Goal: Task Accomplishment & Management: Use online tool/utility

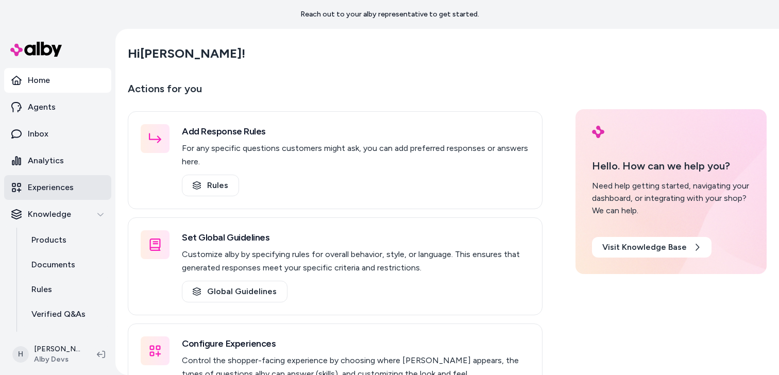
click at [67, 185] on p "Experiences" at bounding box center [51, 187] width 46 height 12
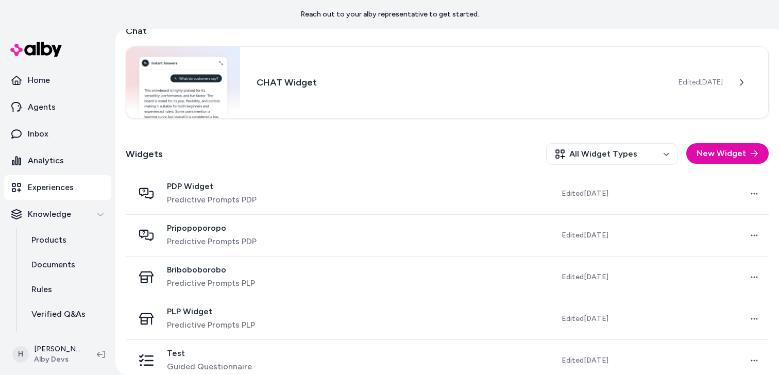
scroll to position [218, 0]
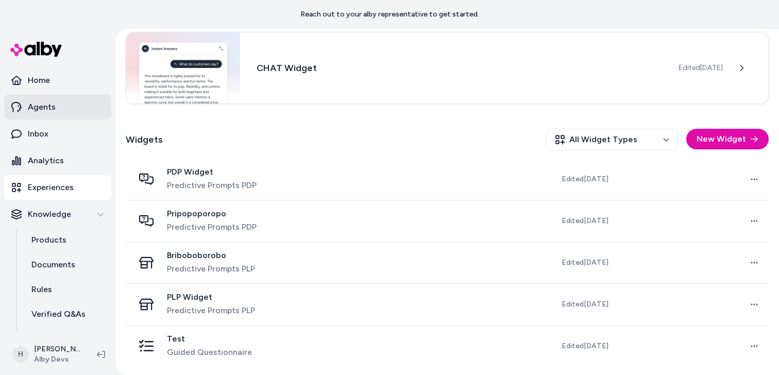
click at [87, 107] on link "Agents" at bounding box center [57, 107] width 107 height 25
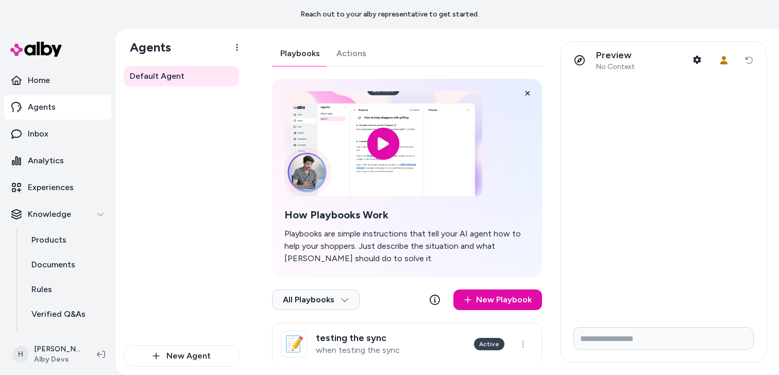
click at [368, 41] on div "Default Agent Playbooks Actions How Playbooks Work Playbooks are simple instruc…" at bounding box center [513, 202] width 532 height 346
click at [361, 53] on link "Actions" at bounding box center [351, 53] width 46 height 25
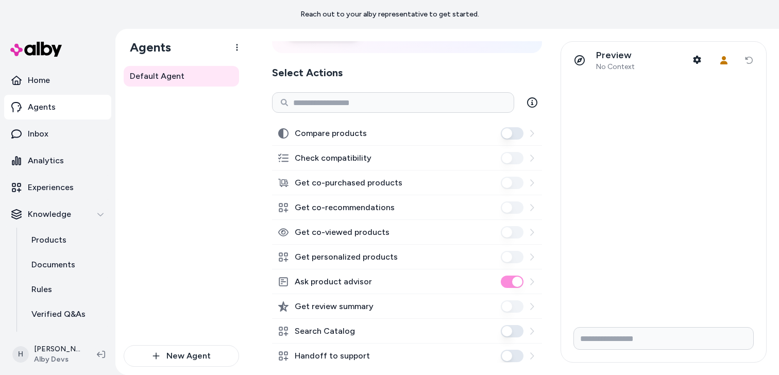
scroll to position [127, 0]
click at [220, 144] on div "Default Agent" at bounding box center [181, 205] width 115 height 279
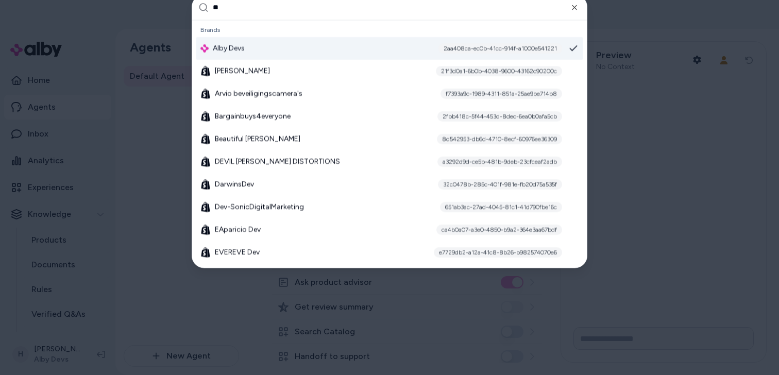
type input "***"
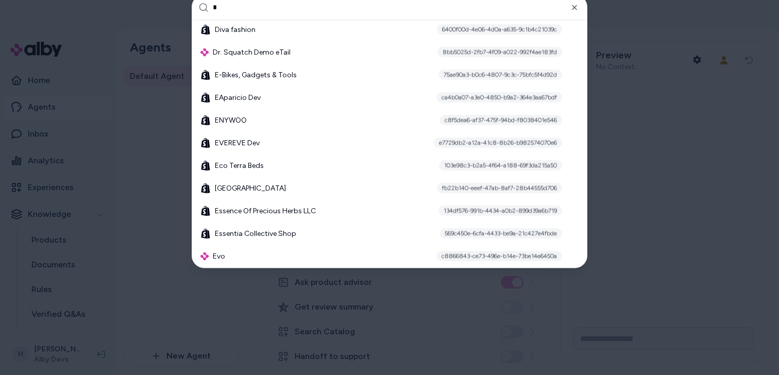
scroll to position [0, 0]
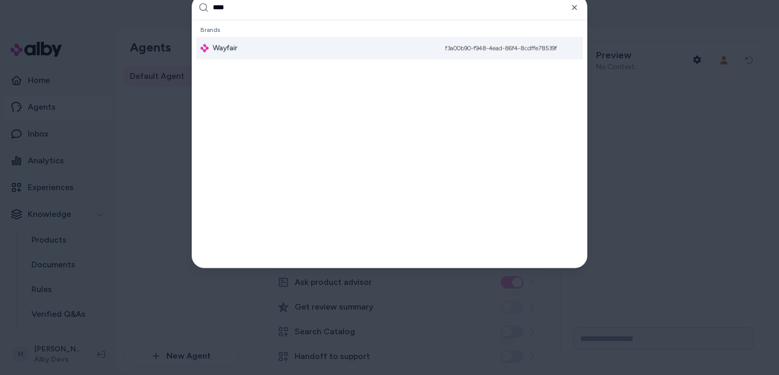
type input "****"
click at [255, 49] on div "Wayfair f3a00b90-f948-4ead-86f4-8cdffe78539f" at bounding box center [389, 48] width 387 height 23
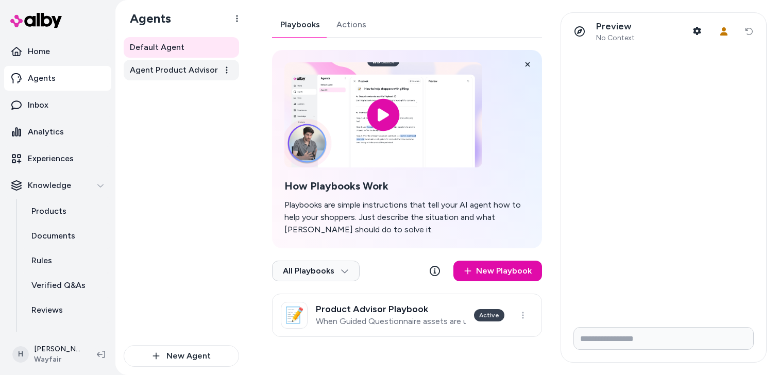
click at [184, 77] on link "Agent Product Advisor" at bounding box center [181, 70] width 115 height 21
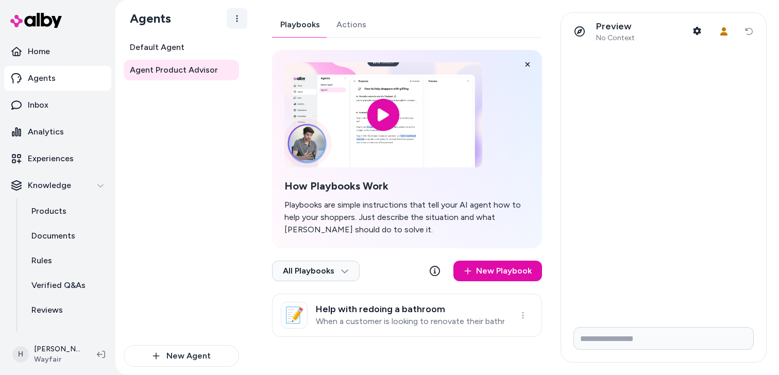
click at [236, 22] on html "Home Agents Inbox Analytics Experiences Knowledge Products Documents Rules Veri…" at bounding box center [389, 187] width 779 height 375
click at [232, 128] on html "Home Agents Inbox Analytics Experiences Knowledge Products Documents Rules Veri…" at bounding box center [389, 187] width 779 height 375
click at [176, 47] on span "Default Agent" at bounding box center [157, 47] width 55 height 12
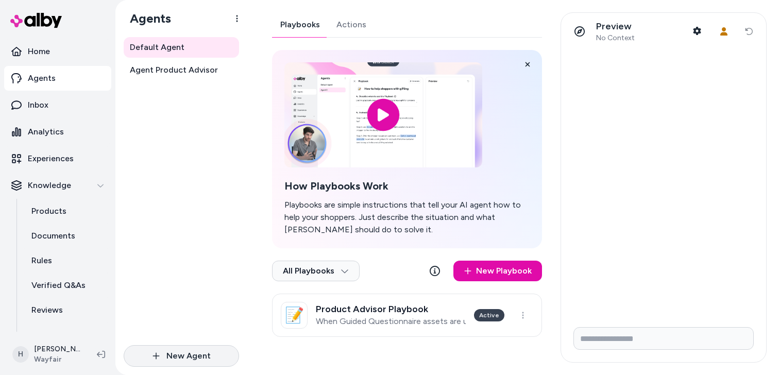
click at [199, 354] on button "New Agent" at bounding box center [181, 356] width 115 height 22
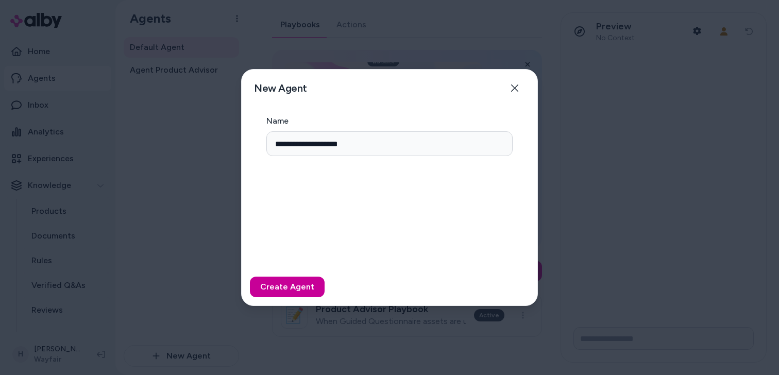
type input "**********"
click at [301, 285] on button "Create Agent" at bounding box center [287, 287] width 75 height 21
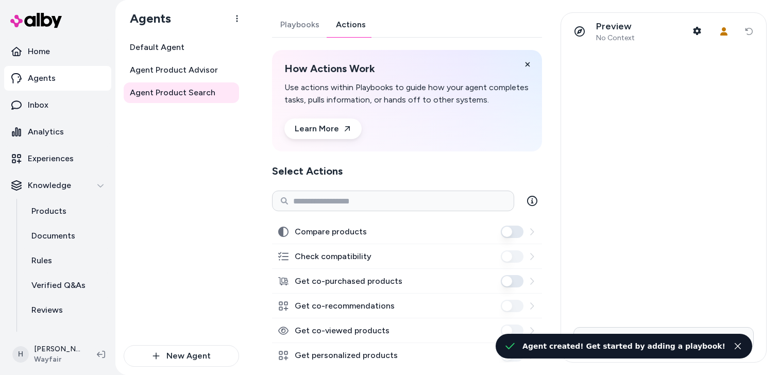
click at [340, 19] on link "Actions" at bounding box center [351, 24] width 46 height 25
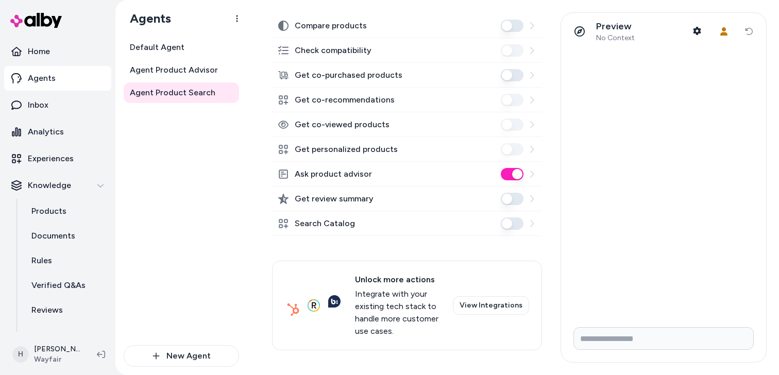
click at [514, 224] on button "Search Catalog" at bounding box center [512, 224] width 23 height 12
click at [515, 173] on button "Ask product advisor" at bounding box center [512, 174] width 23 height 12
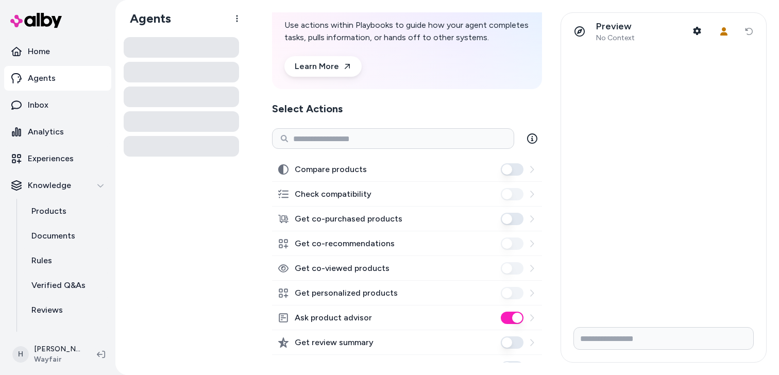
scroll to position [206, 0]
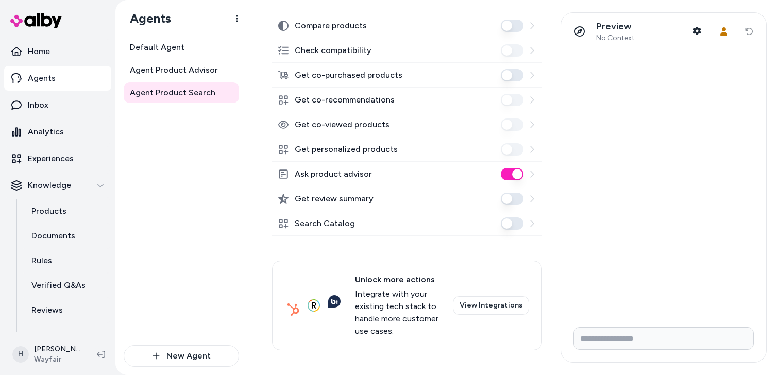
click at [514, 226] on button "Search Catalog" at bounding box center [512, 224] width 23 height 12
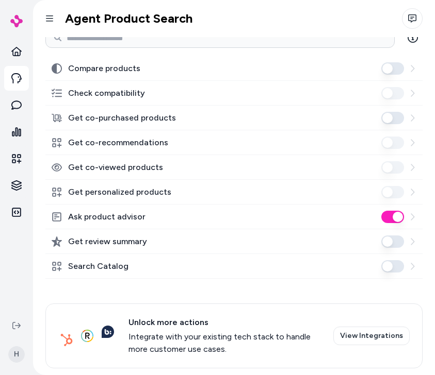
click at [392, 267] on button "Search Catalog" at bounding box center [392, 266] width 23 height 12
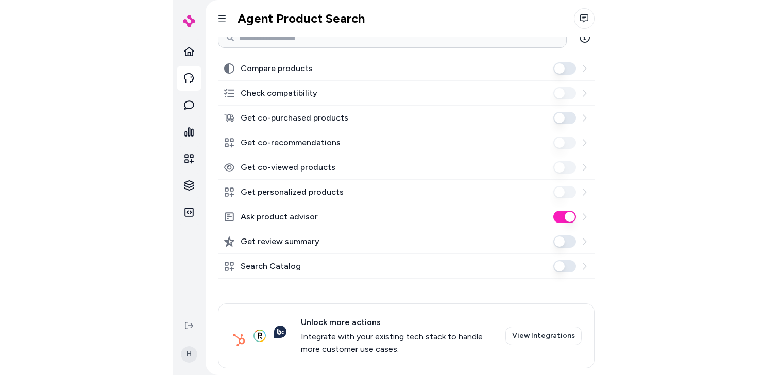
scroll to position [181, 0]
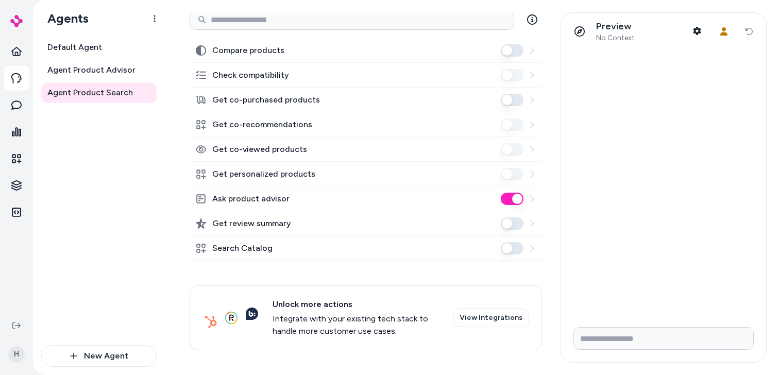
click at [524, 202] on div at bounding box center [518, 199] width 35 height 12
click at [511, 200] on button "Ask product advisor" at bounding box center [512, 199] width 23 height 12
click at [515, 103] on button "Get co-purchased products" at bounding box center [512, 100] width 23 height 12
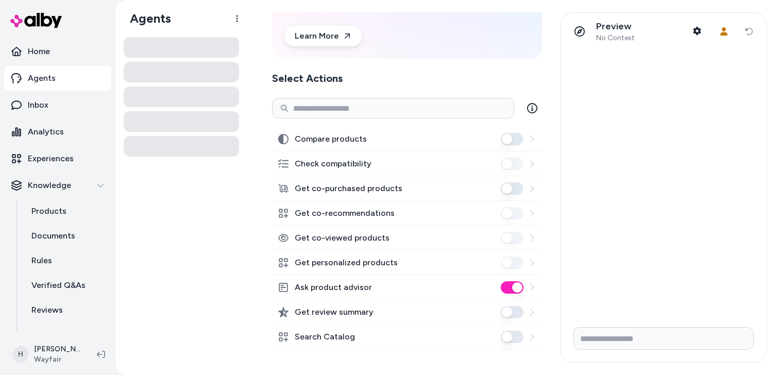
scroll to position [135, 0]
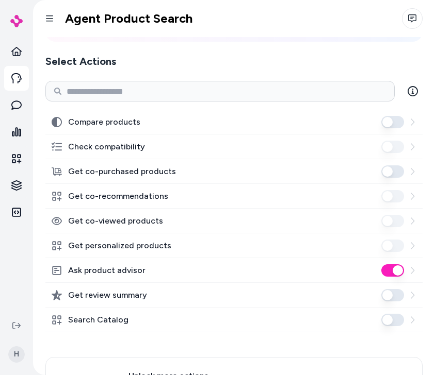
click at [394, 270] on button "Ask product advisor" at bounding box center [392, 270] width 23 height 12
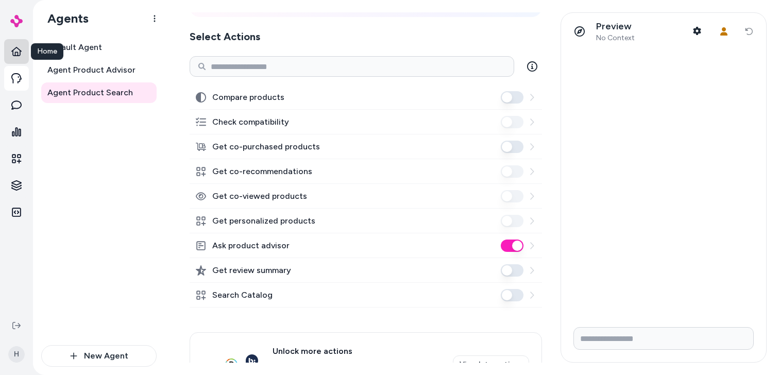
click at [22, 51] on link at bounding box center [16, 51] width 25 height 25
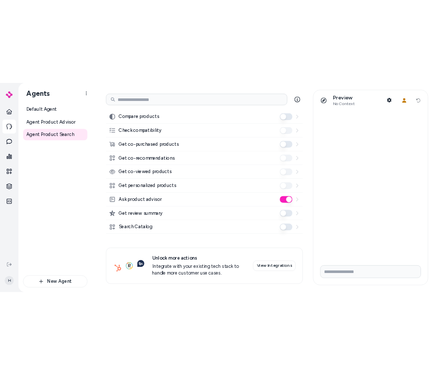
scroll to position [181, 0]
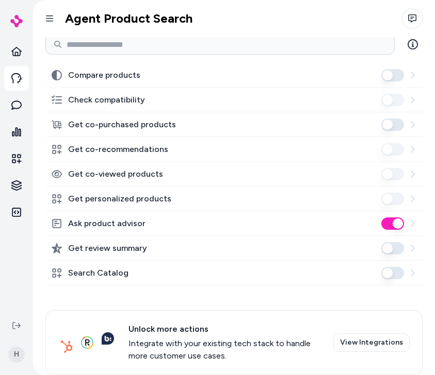
click at [385, 223] on button "Ask product advisor" at bounding box center [392, 224] width 23 height 12
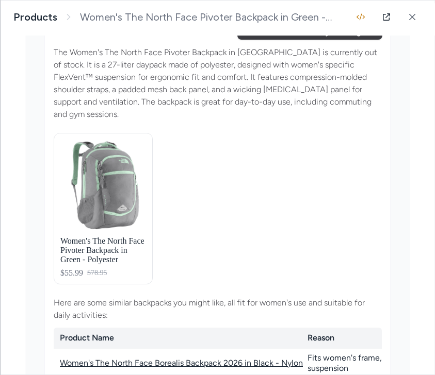
scroll to position [2255, 0]
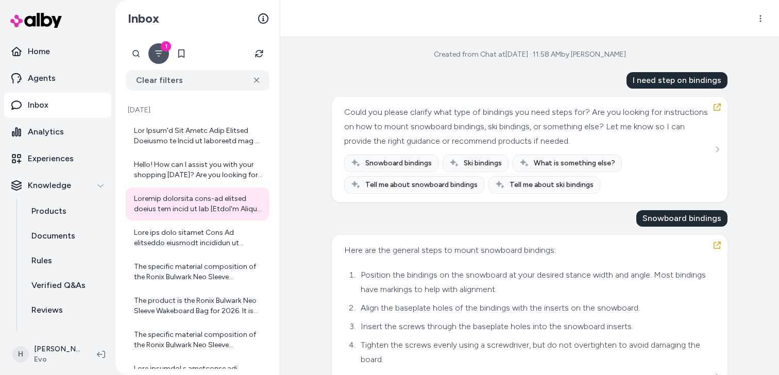
scroll to position [173, 0]
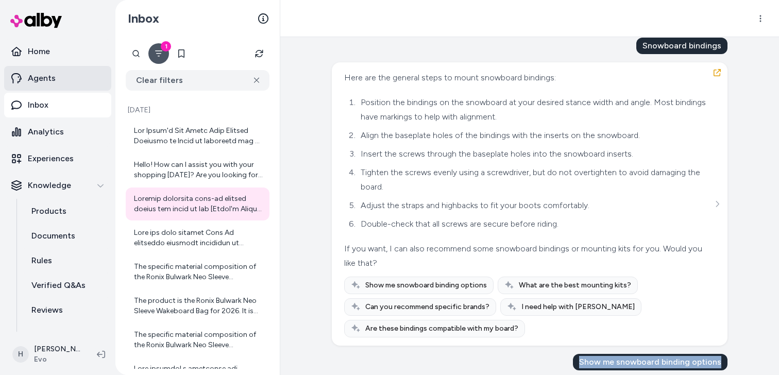
click at [64, 84] on link "Agents" at bounding box center [57, 78] width 107 height 25
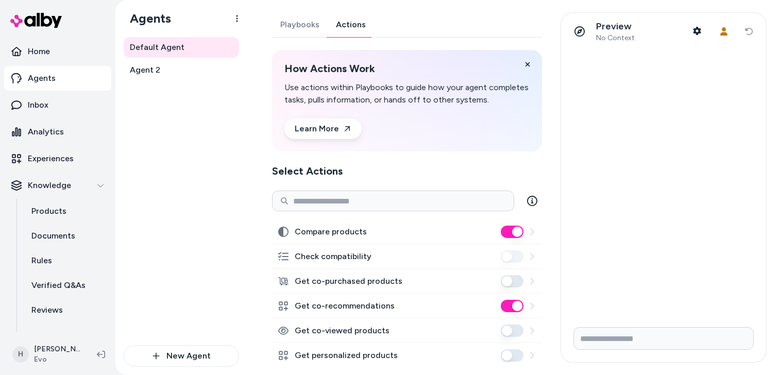
click at [356, 27] on link "Actions" at bounding box center [351, 24] width 46 height 25
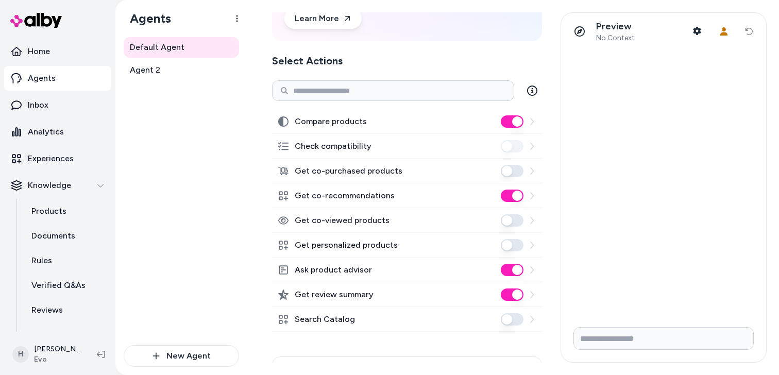
scroll to position [147, 0]
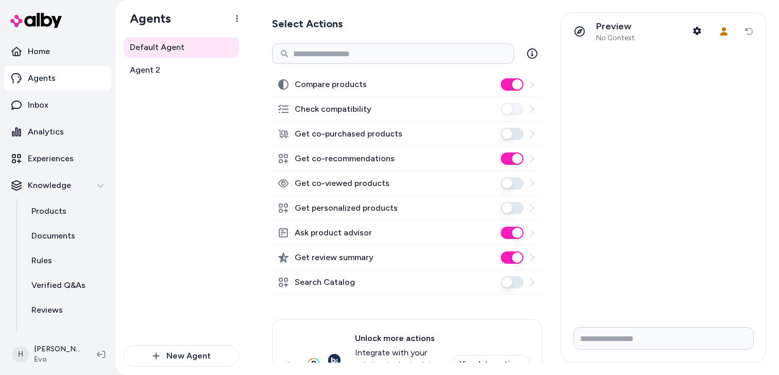
click at [511, 209] on button "Get personalized products" at bounding box center [512, 208] width 23 height 12
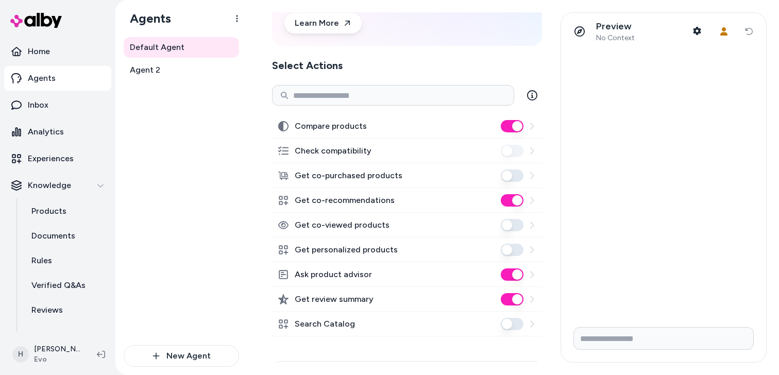
scroll to position [105, 0]
